Goal: Find specific page/section

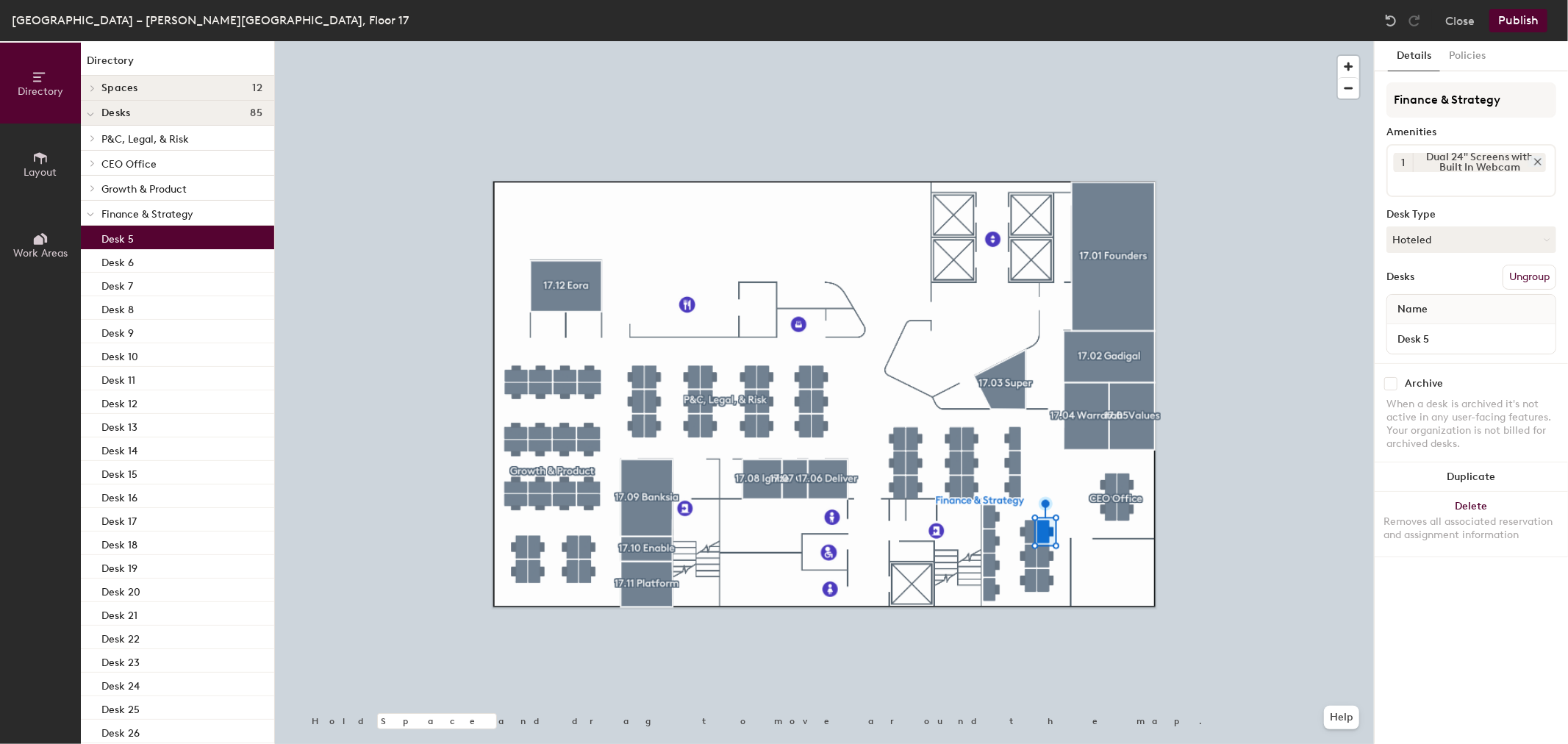
click at [1453, 164] on div "Dual 24" Screens with Built In Webcam" at bounding box center [1479, 162] width 133 height 19
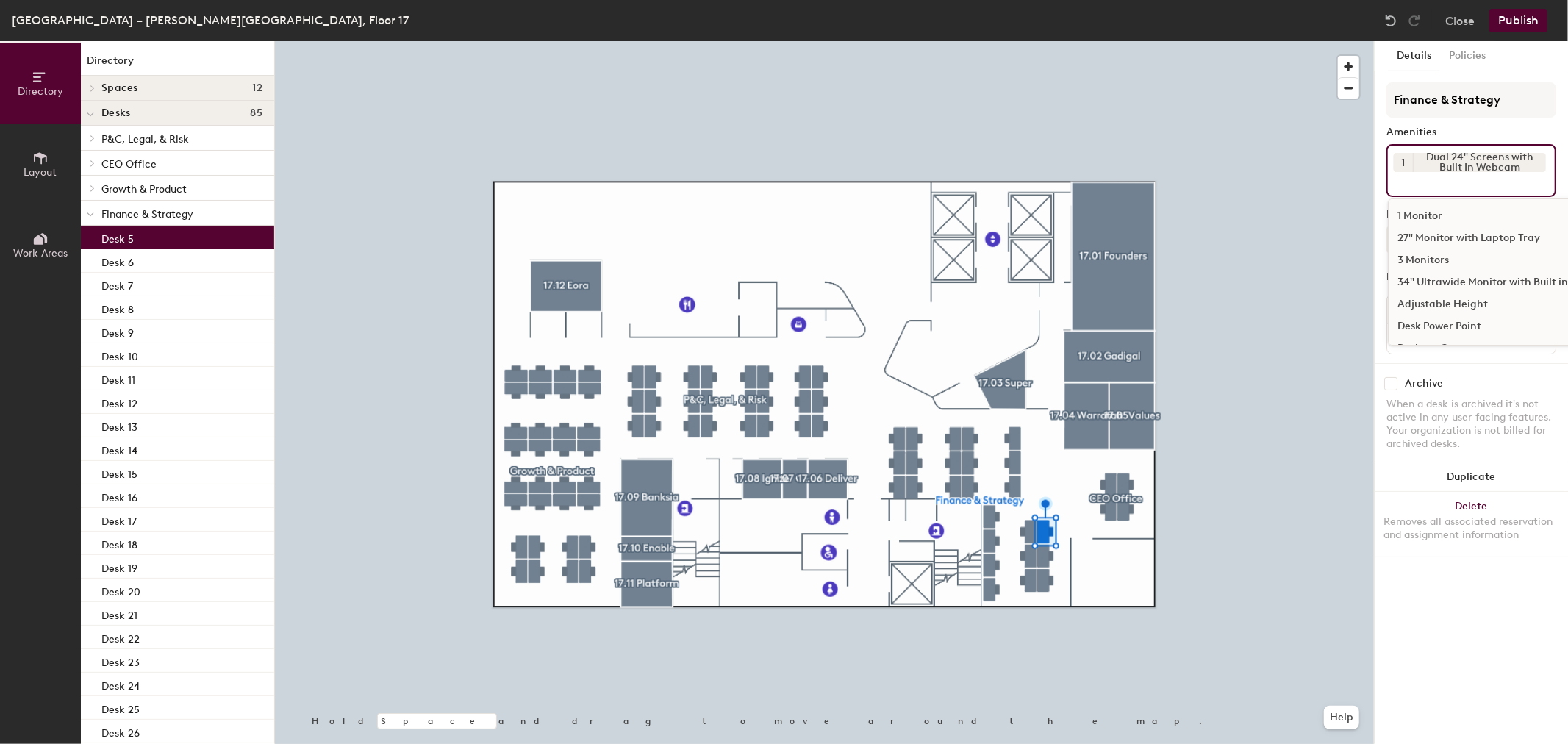
click at [1491, 189] on div "1 Dual 24" Screens with Built In Webcam 1 Monitor 27" Monitor with Laptop Tray …" at bounding box center [1471, 170] width 170 height 53
click at [1540, 157] on icon at bounding box center [1538, 162] width 10 height 10
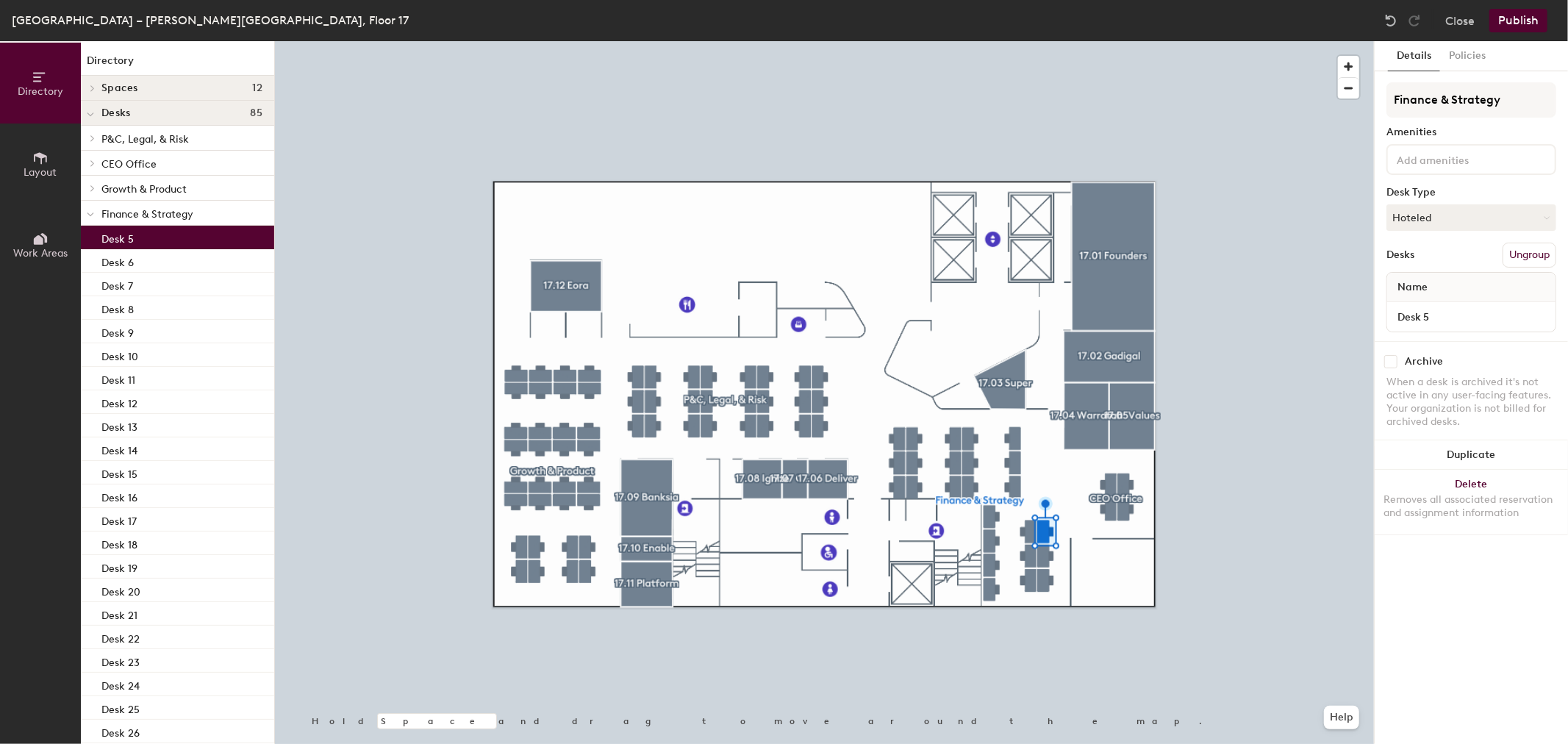
click at [1540, 156] on div at bounding box center [1471, 159] width 170 height 31
type input "ultra"
click at [1449, 188] on div "34" Ultrawide Monitor with Built in WebCam" at bounding box center [1507, 194] width 236 height 22
